Goal: Check status: Check status

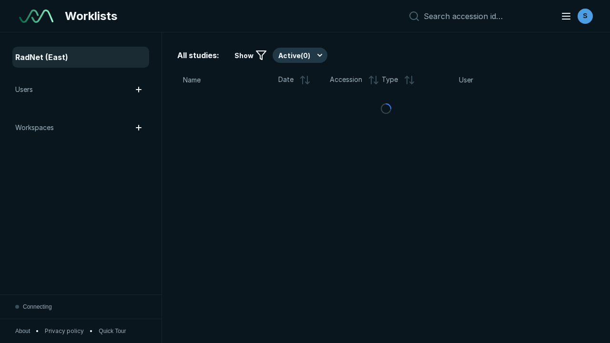
scroll to position [2604, 3972]
